Goal: Navigation & Orientation: Find specific page/section

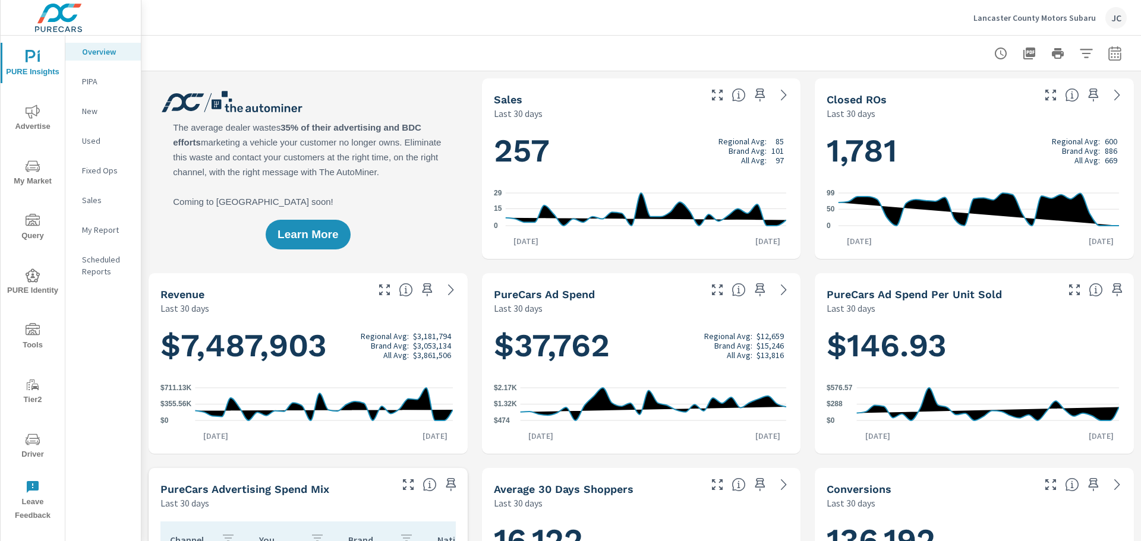
scroll to position [1, 0]
click at [1075, 14] on p "Lancaster County Motors Subaru" at bounding box center [1034, 17] width 122 height 11
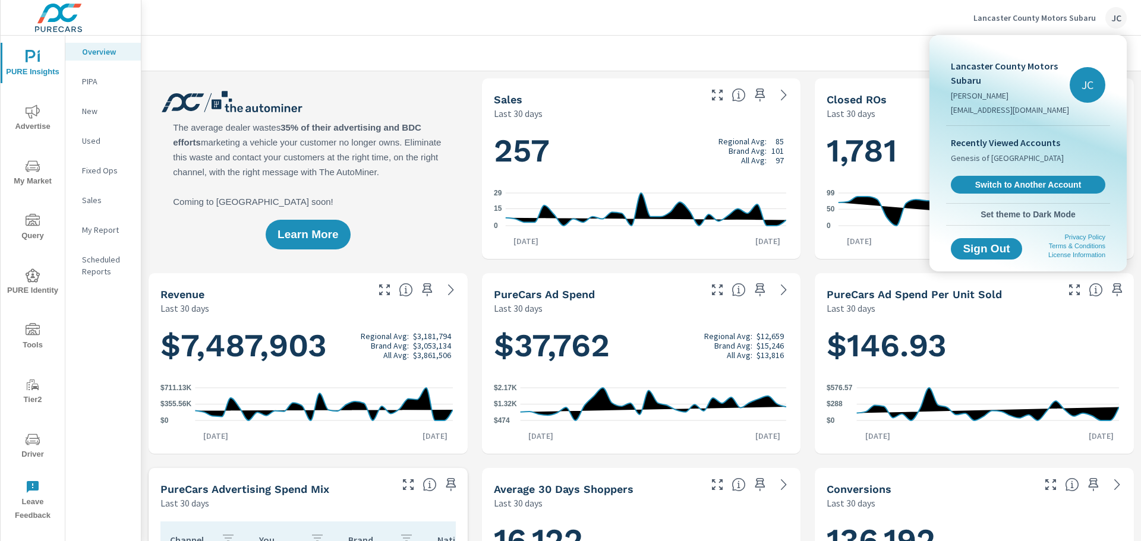
scroll to position [510, 0]
click at [1041, 182] on span "Switch to Another Account" at bounding box center [1028, 184] width 146 height 11
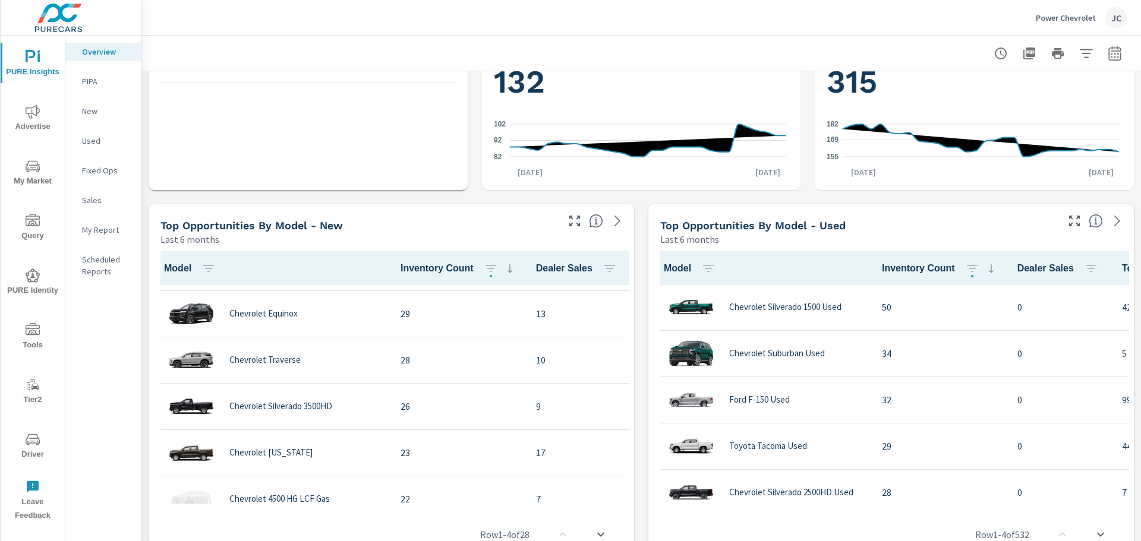
scroll to position [238, 0]
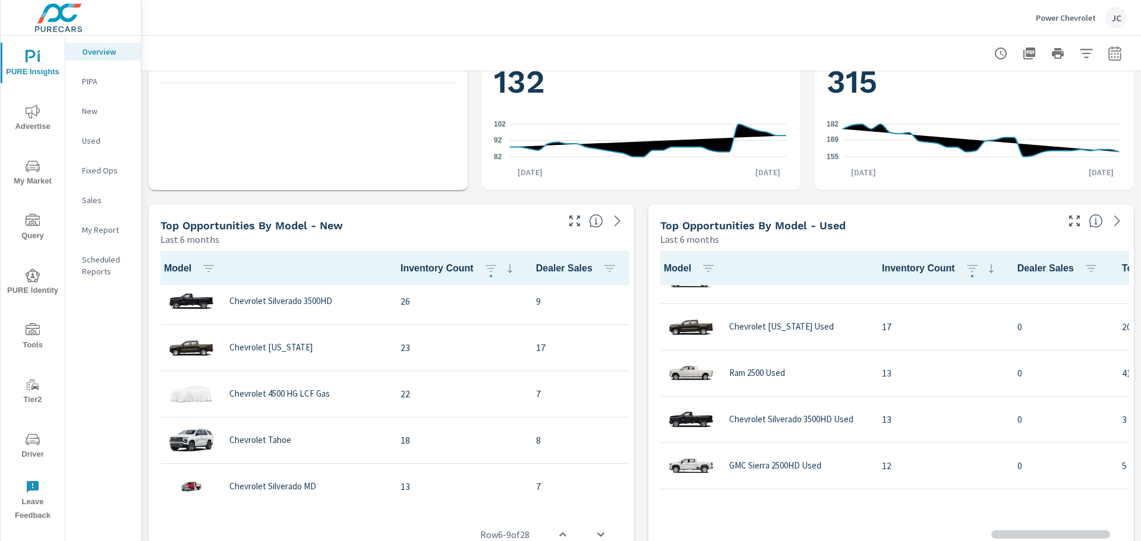
scroll to position [535, 0]
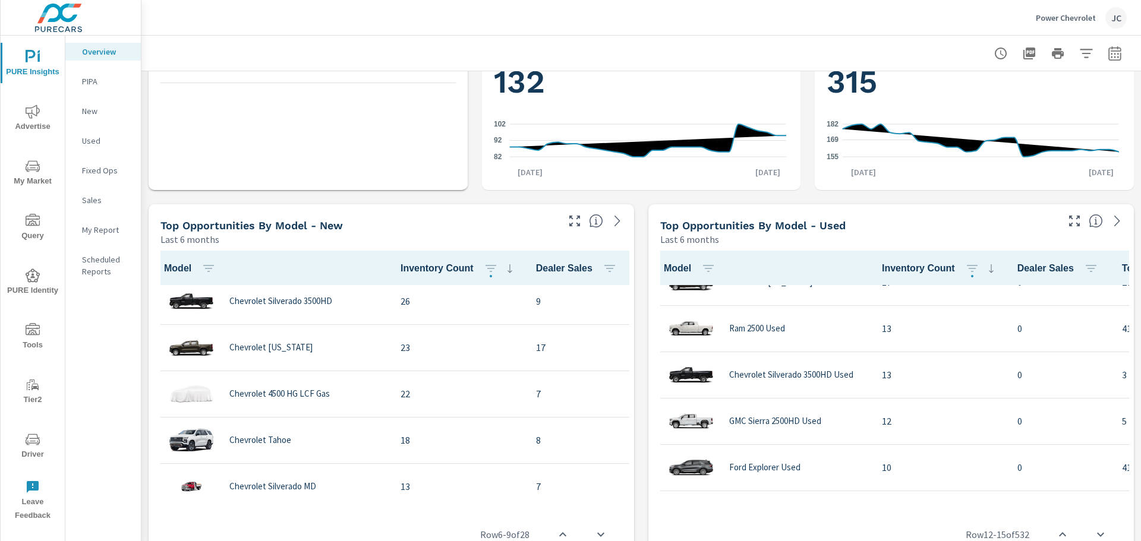
click at [32, 445] on icon "nav menu" at bounding box center [33, 440] width 14 height 14
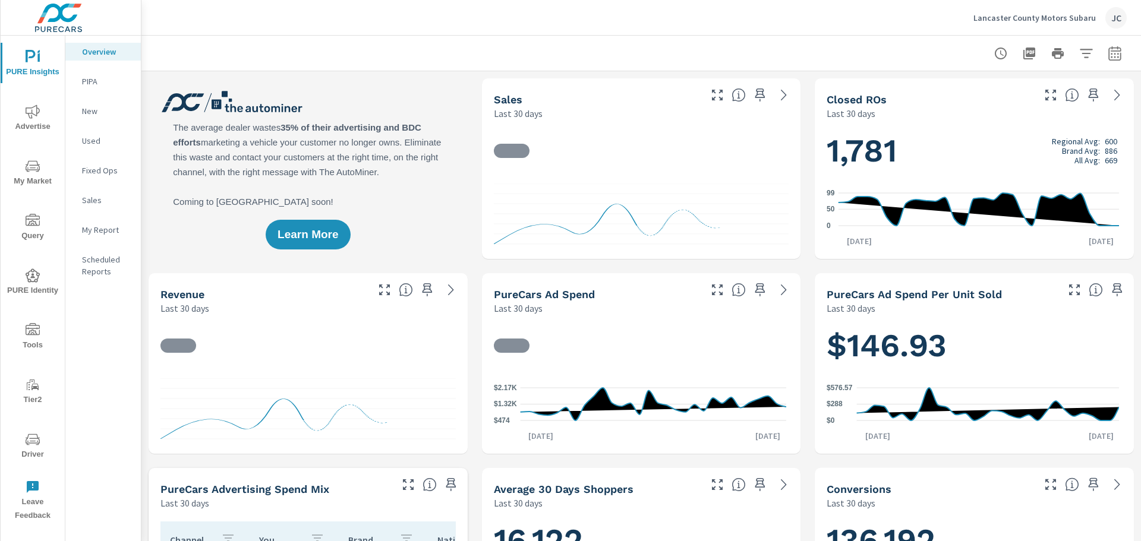
scroll to position [510, 0]
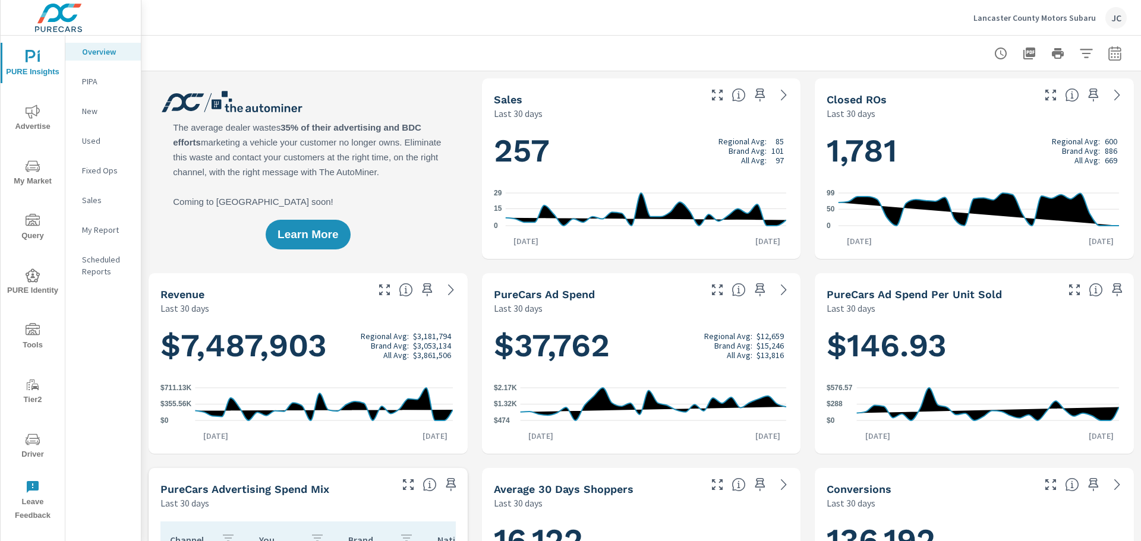
click at [1064, 19] on p "Lancaster County Motors Subaru" at bounding box center [1034, 17] width 122 height 11
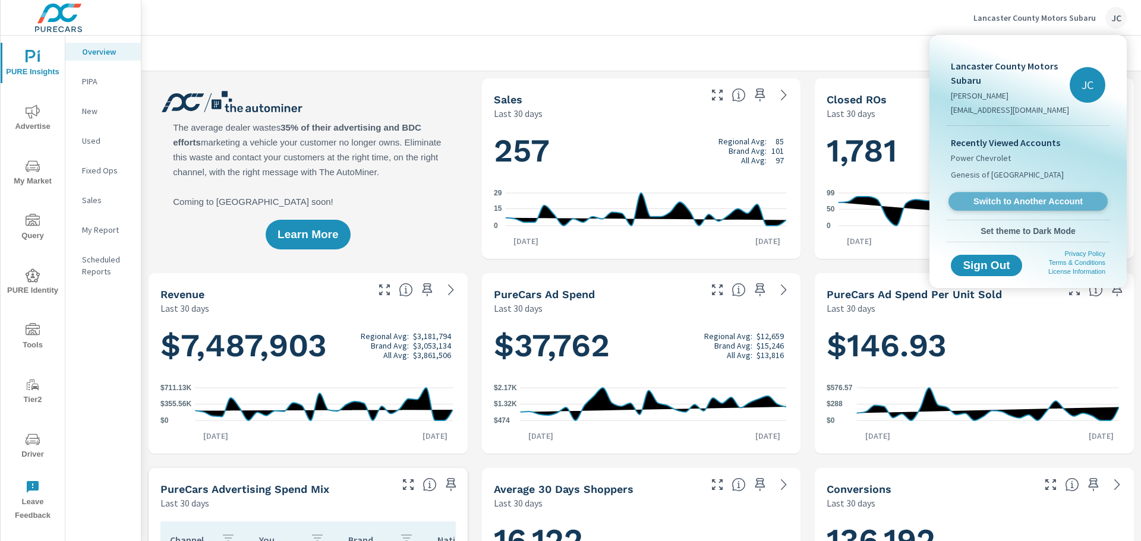
click at [1069, 203] on span "Switch to Another Account" at bounding box center [1028, 201] width 146 height 11
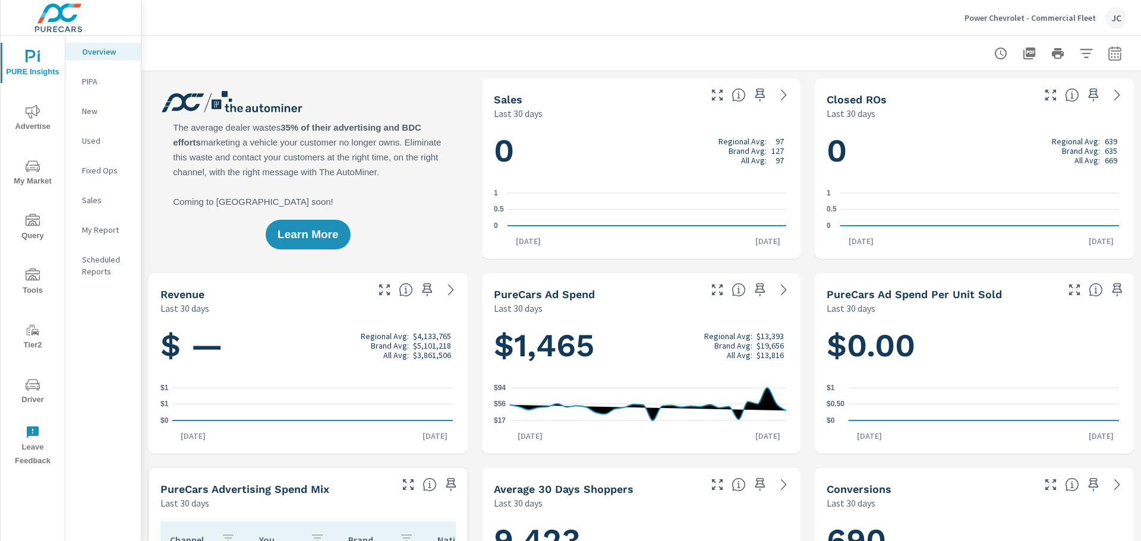
scroll to position [1, 0]
click at [21, 387] on span "Driver" at bounding box center [32, 392] width 57 height 29
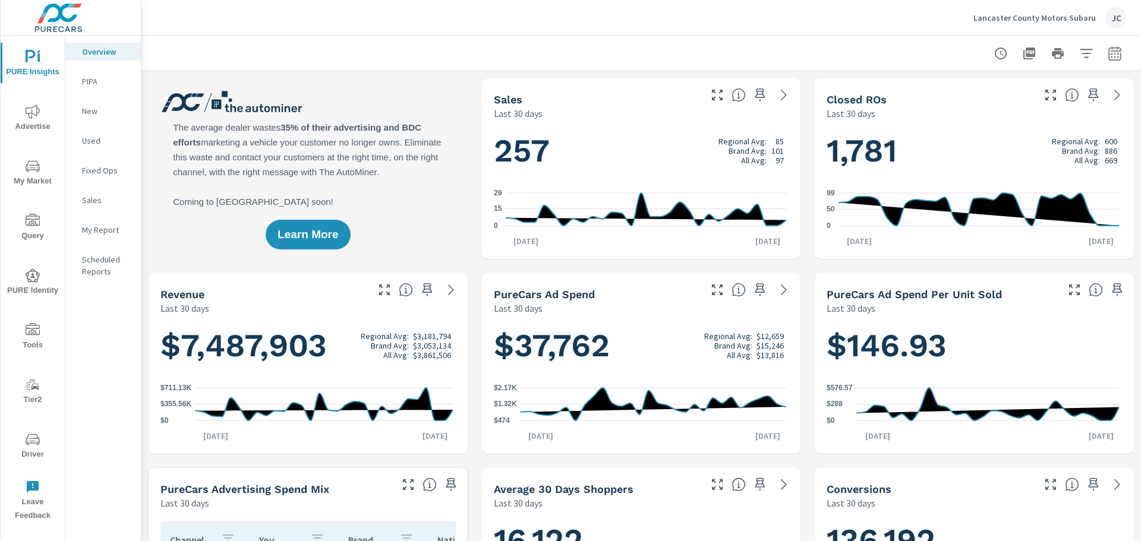
scroll to position [510, 0]
click at [23, 67] on span "PURE Insights" at bounding box center [32, 64] width 57 height 29
click at [33, 179] on span "My Market" at bounding box center [32, 173] width 57 height 29
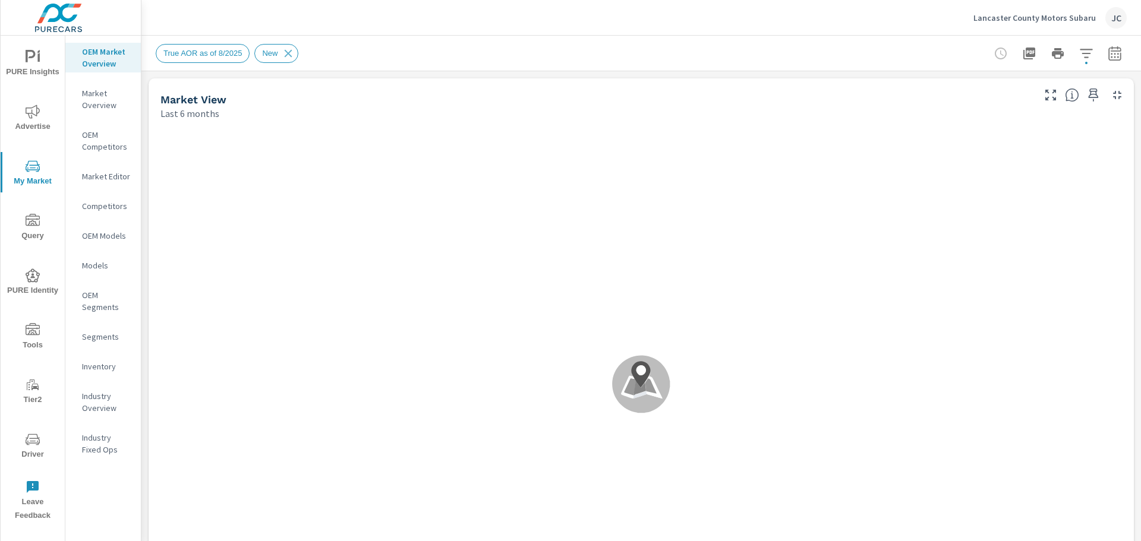
scroll to position [1, 0]
click at [1087, 17] on p "Lancaster County Motors Subaru" at bounding box center [1034, 17] width 122 height 11
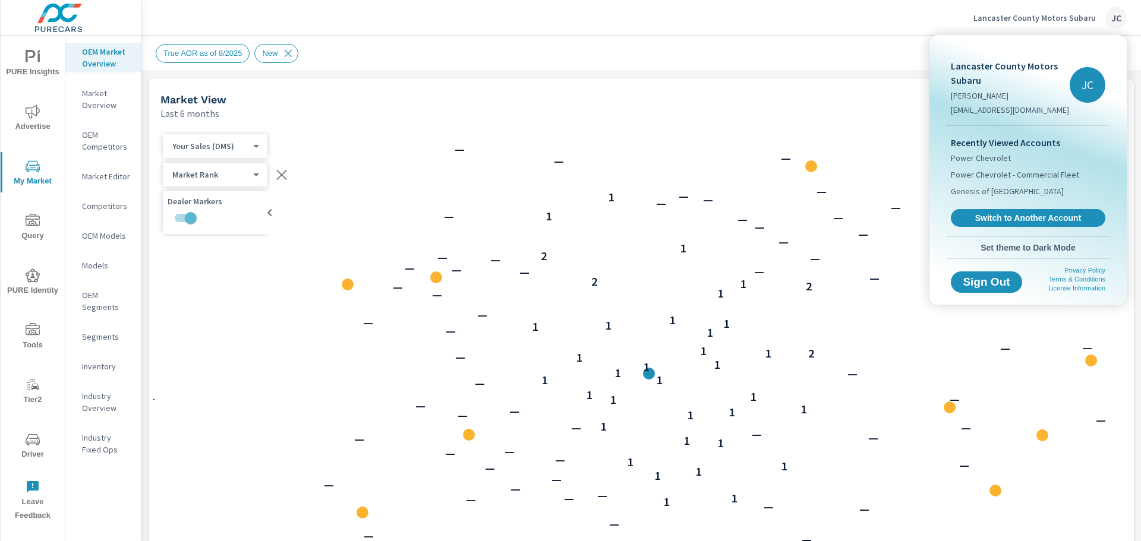
scroll to position [1716, 0]
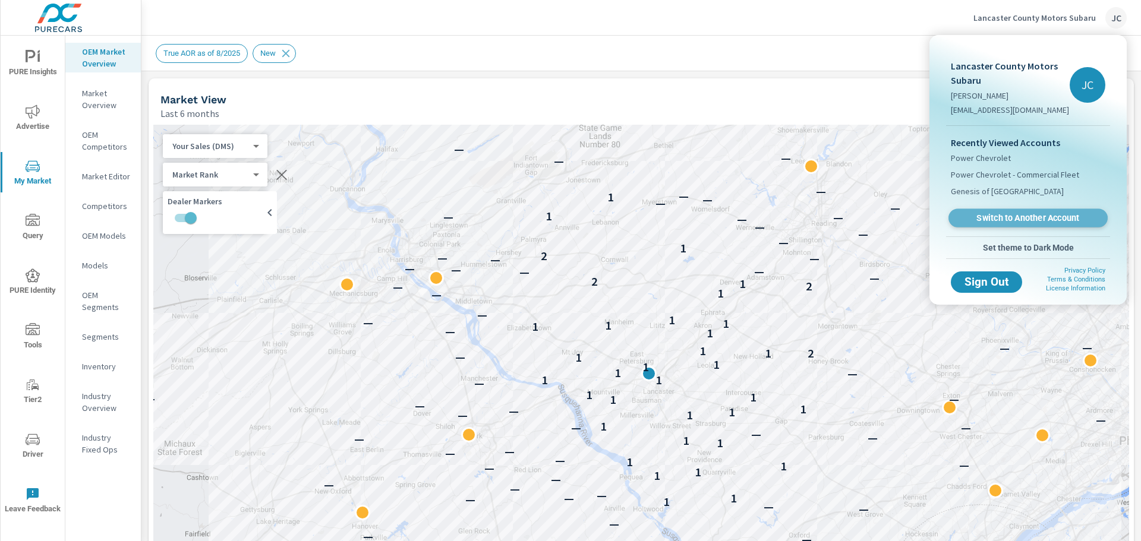
click at [1007, 213] on span "Switch to Another Account" at bounding box center [1028, 218] width 146 height 11
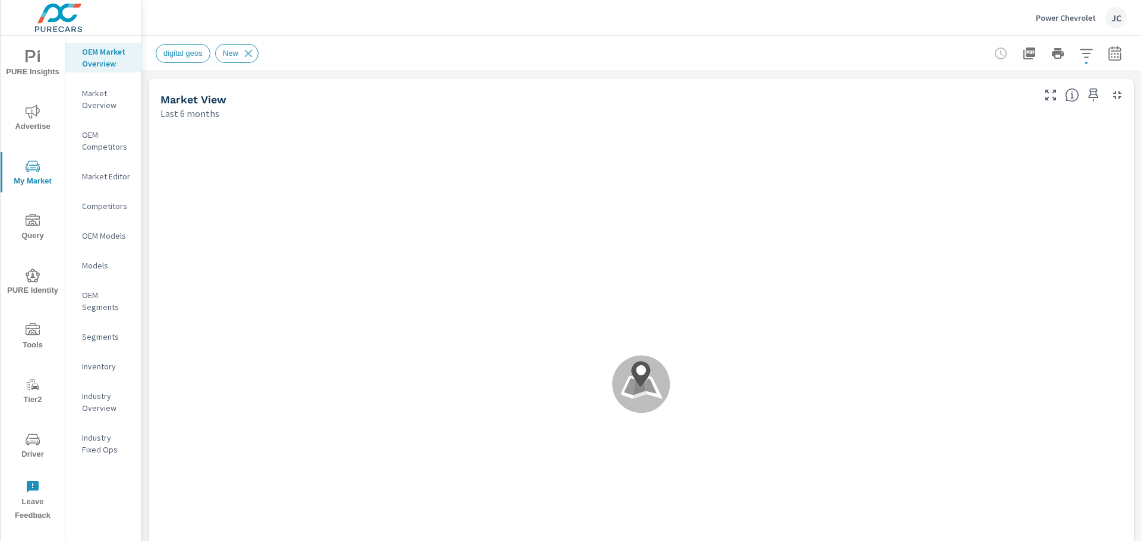
scroll to position [1, 0]
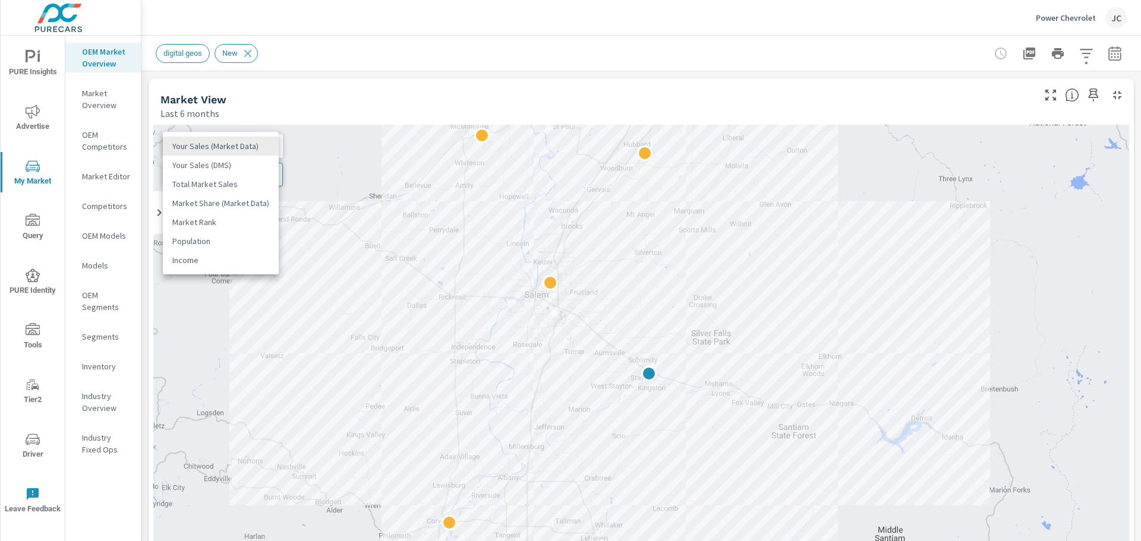
click at [261, 143] on body "PURE Insights Advertise My Market Query PURE Identity Tools Tier2 Driver Leave …" at bounding box center [570, 270] width 1141 height 541
click at [250, 163] on li "Your Sales (DMS)" at bounding box center [221, 165] width 116 height 19
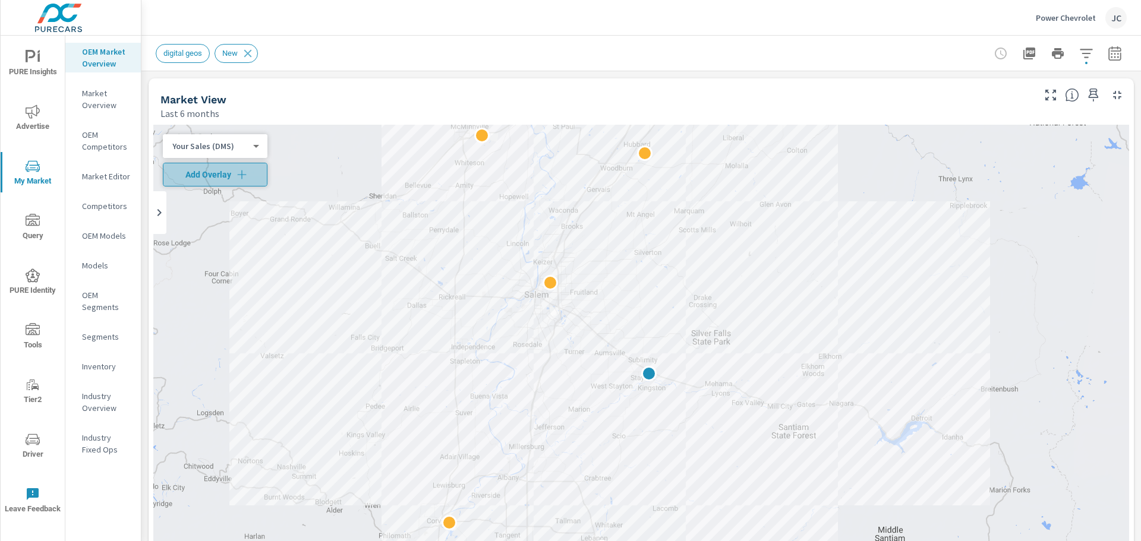
click at [244, 176] on icon "button" at bounding box center [242, 175] width 12 height 12
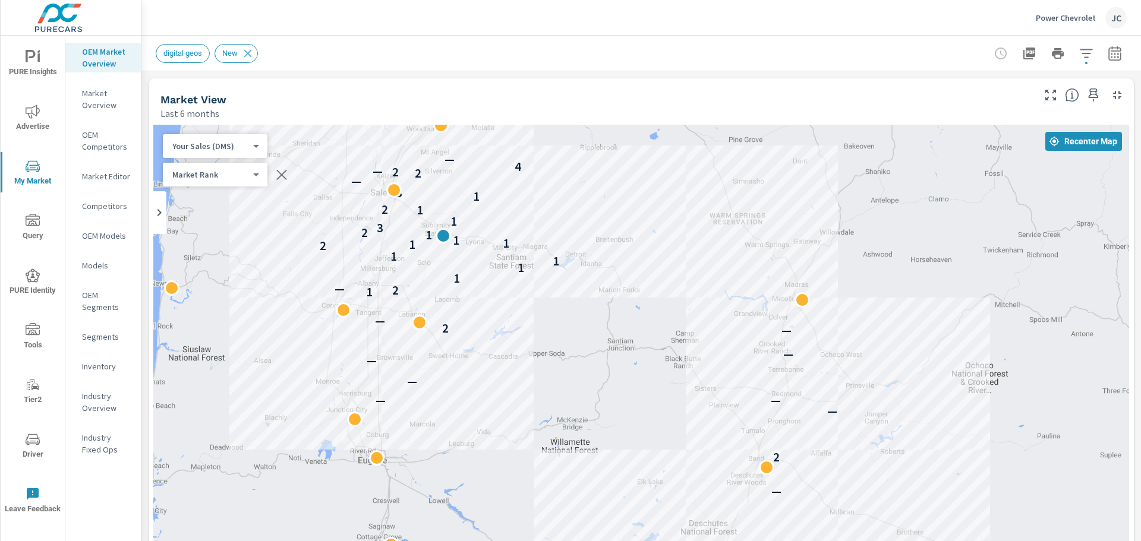
drag, startPoint x: 783, startPoint y: 235, endPoint x: 476, endPoint y: 188, distance: 310.3
click at [476, 188] on div "— 2 — — — — — — — 2 — 1 2 — 1 1 1 1 2 1 1 1 1 2 3 1 1 2 1 3 — 2 2 — 4 — 2" at bounding box center [641, 366] width 976 height 483
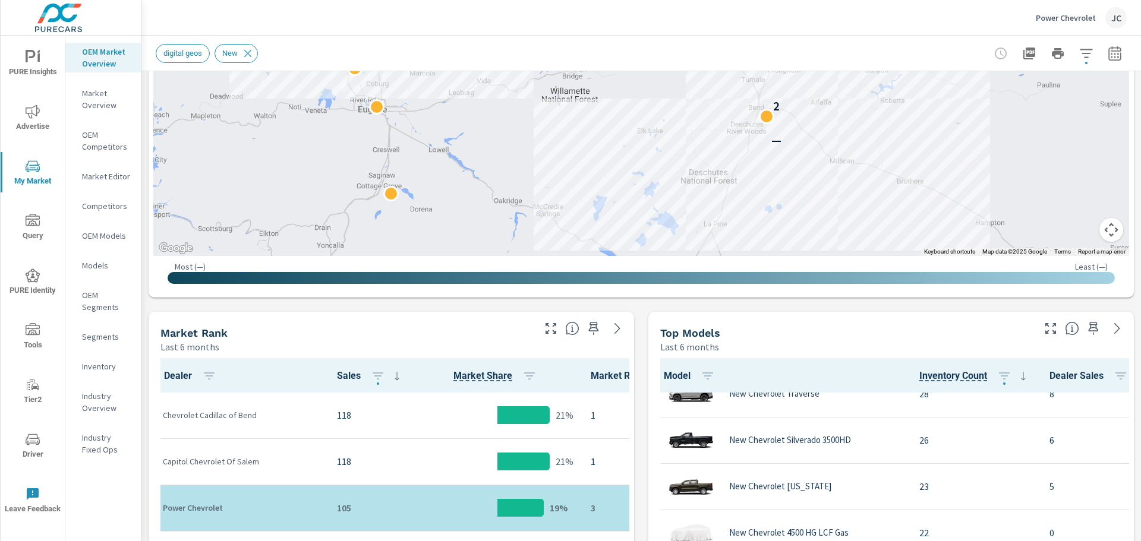
scroll to position [238, 0]
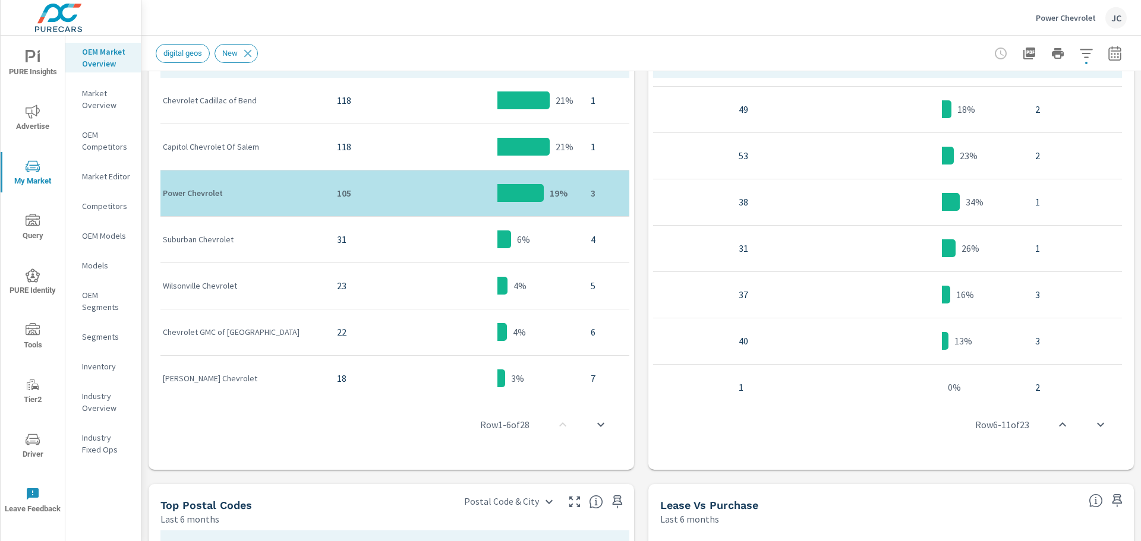
scroll to position [0, 423]
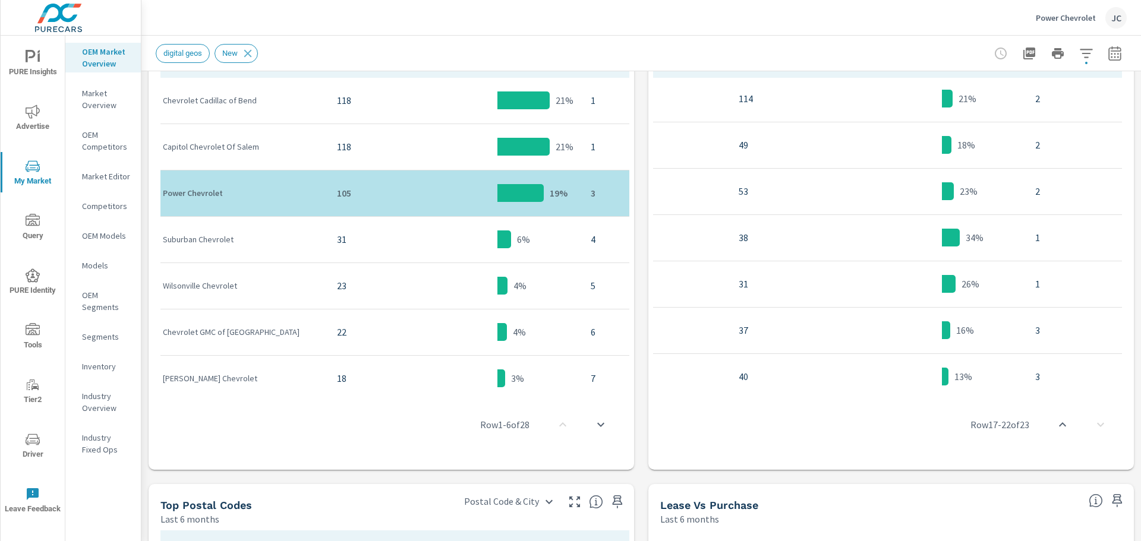
scroll to position [0, 423]
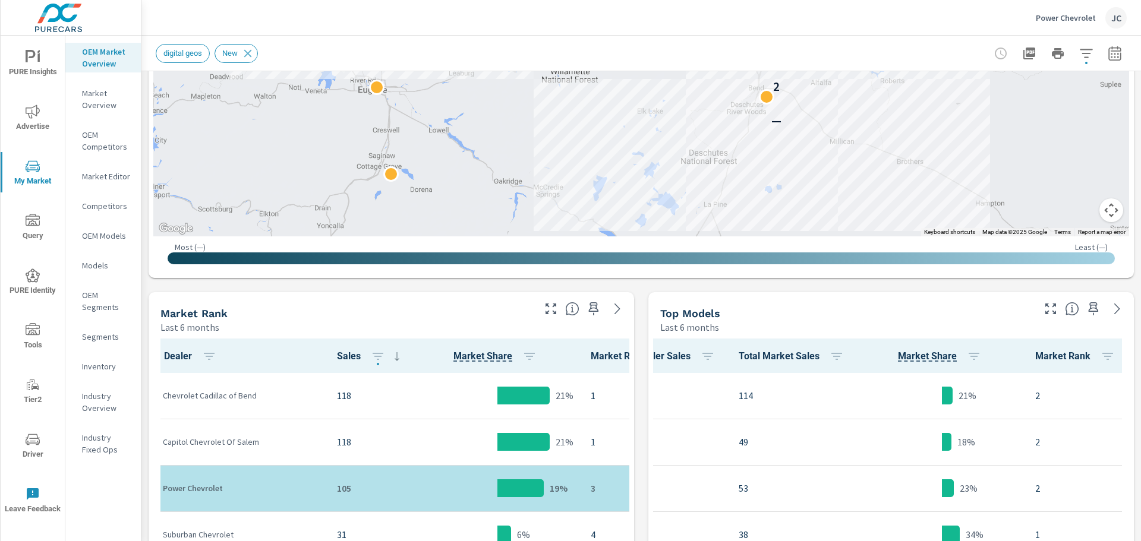
scroll to position [369, 0]
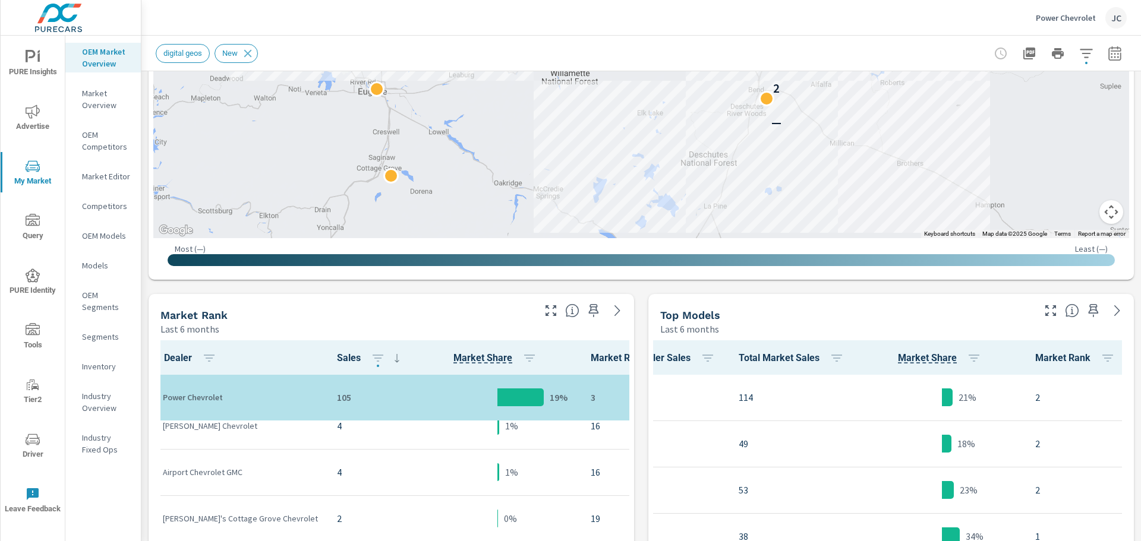
scroll to position [991, 0]
